Goal: Information Seeking & Learning: Check status

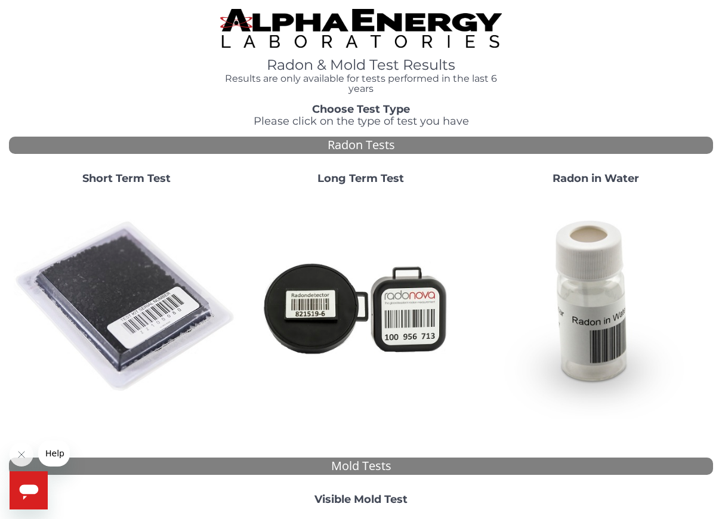
click at [135, 175] on strong "Short Term Test" at bounding box center [126, 178] width 88 height 13
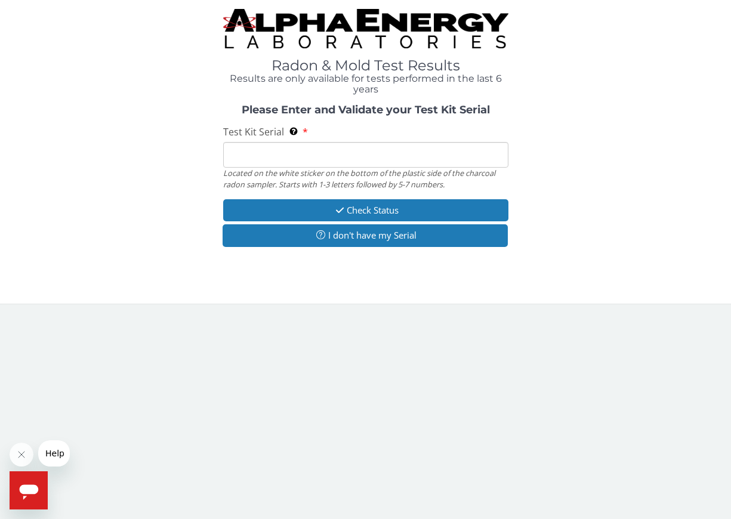
click at [269, 147] on input "Test Kit Serial Located on the white sticker on the bottom of the plastic side …" at bounding box center [365, 155] width 285 height 26
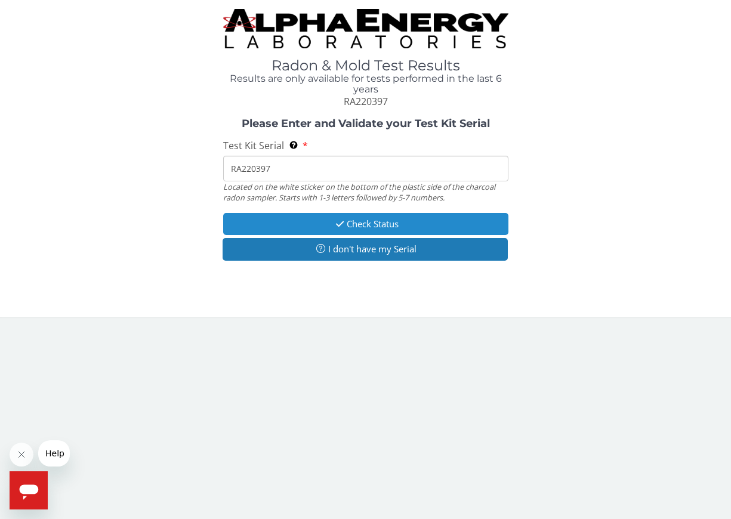
type input "RA220397"
click at [386, 221] on button "Check Status" at bounding box center [365, 224] width 285 height 22
